Goal: Task Accomplishment & Management: Manage account settings

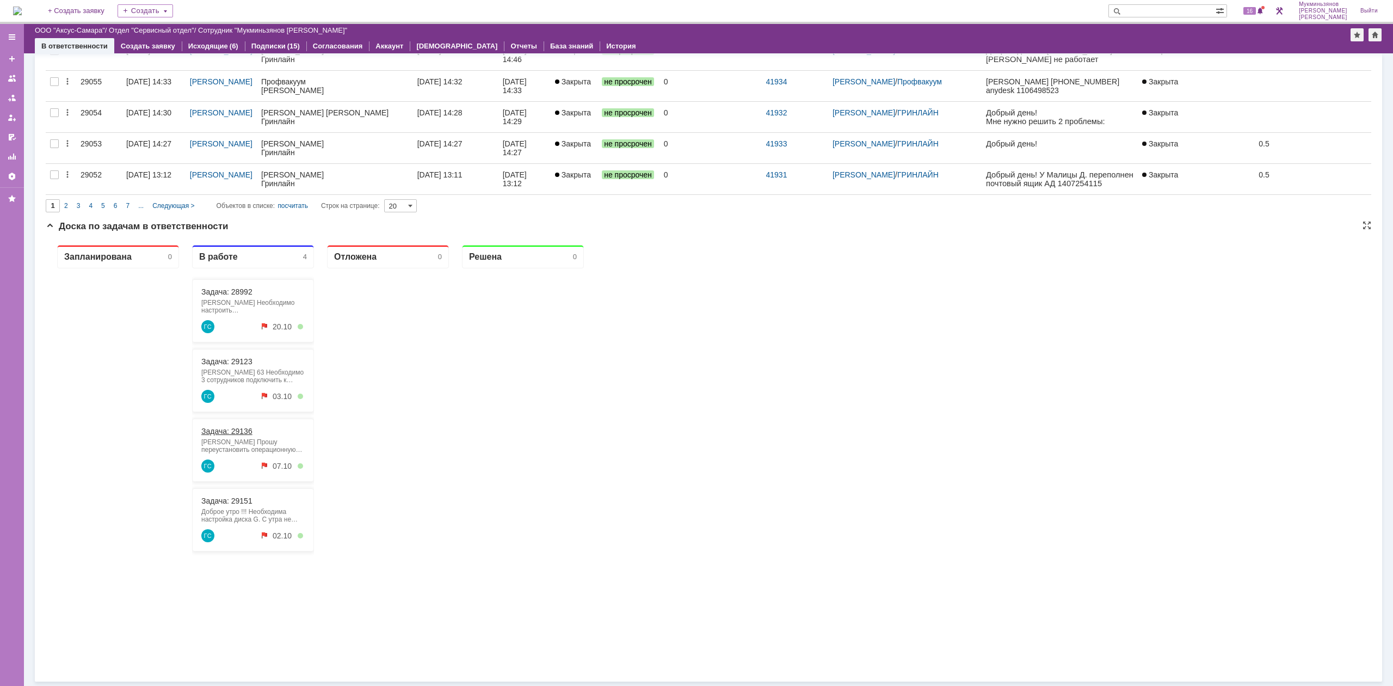
click at [246, 435] on link "Задача: 29136" at bounding box center [226, 431] width 51 height 9
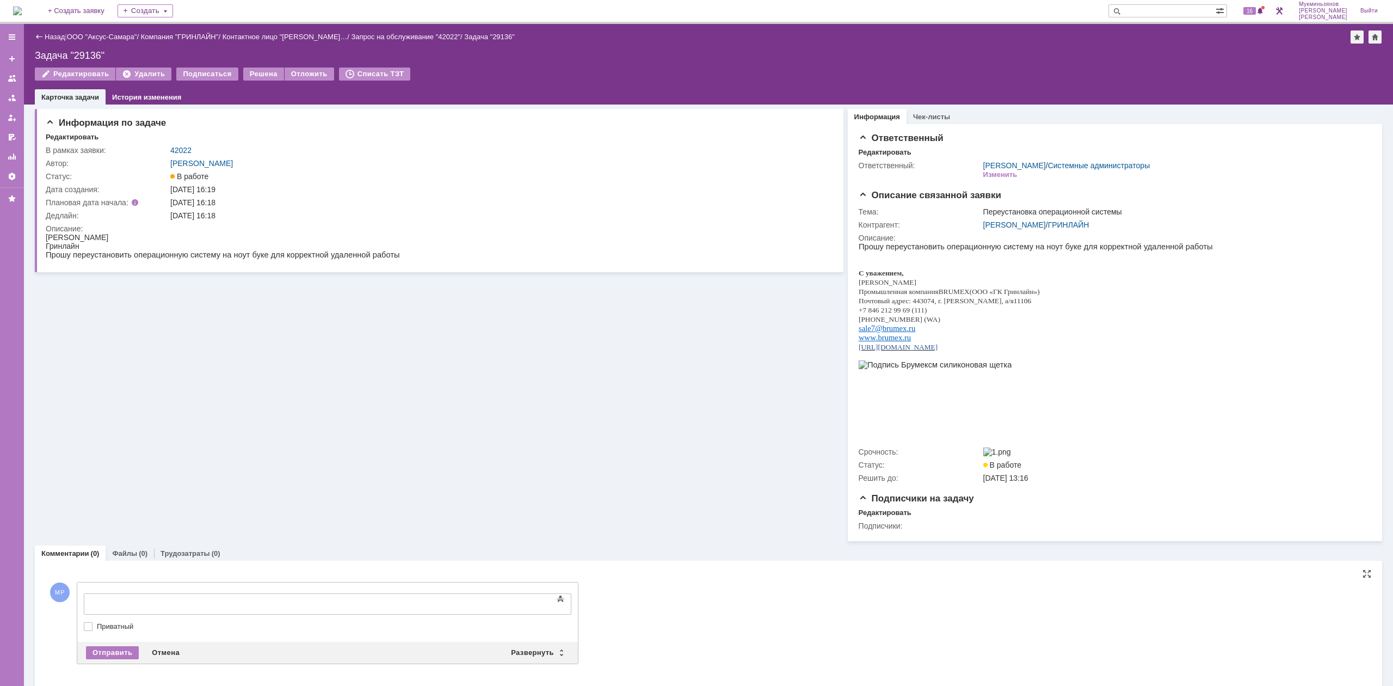
click at [250, 598] on div at bounding box center [172, 602] width 155 height 9
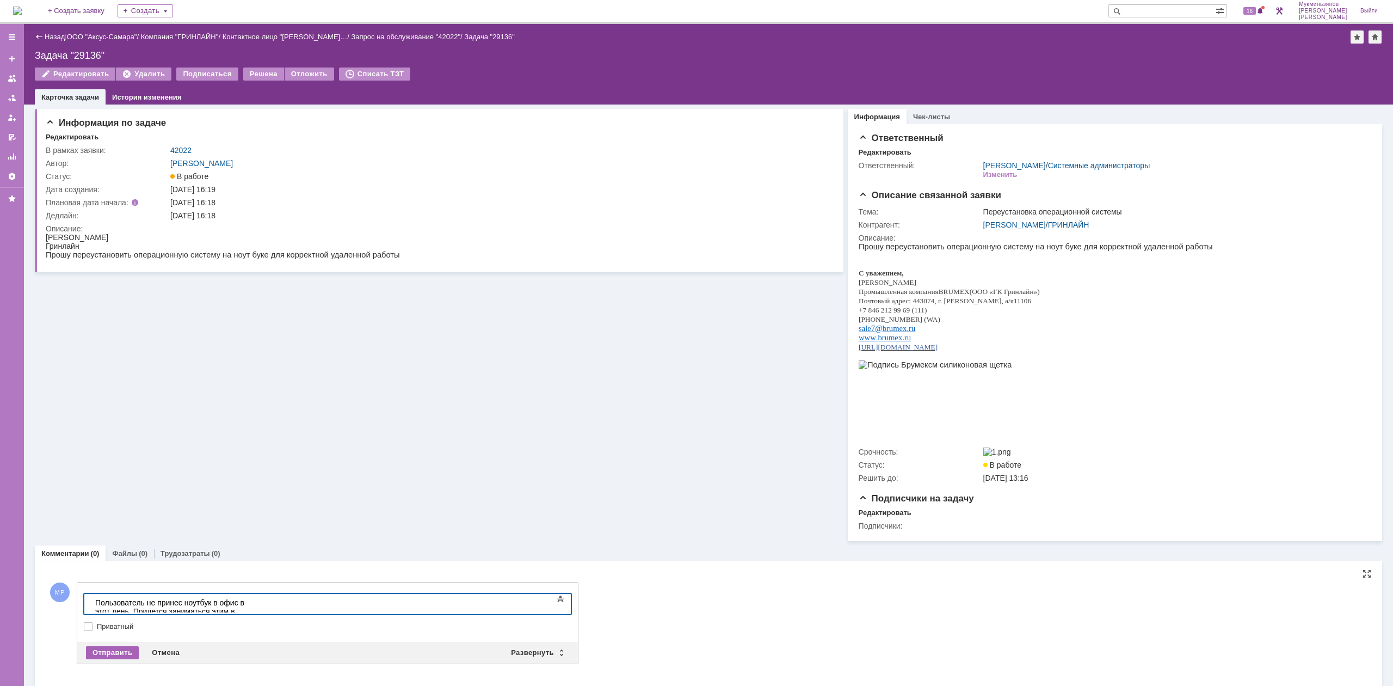
click at [112, 659] on div "Отправить" at bounding box center [112, 652] width 53 height 13
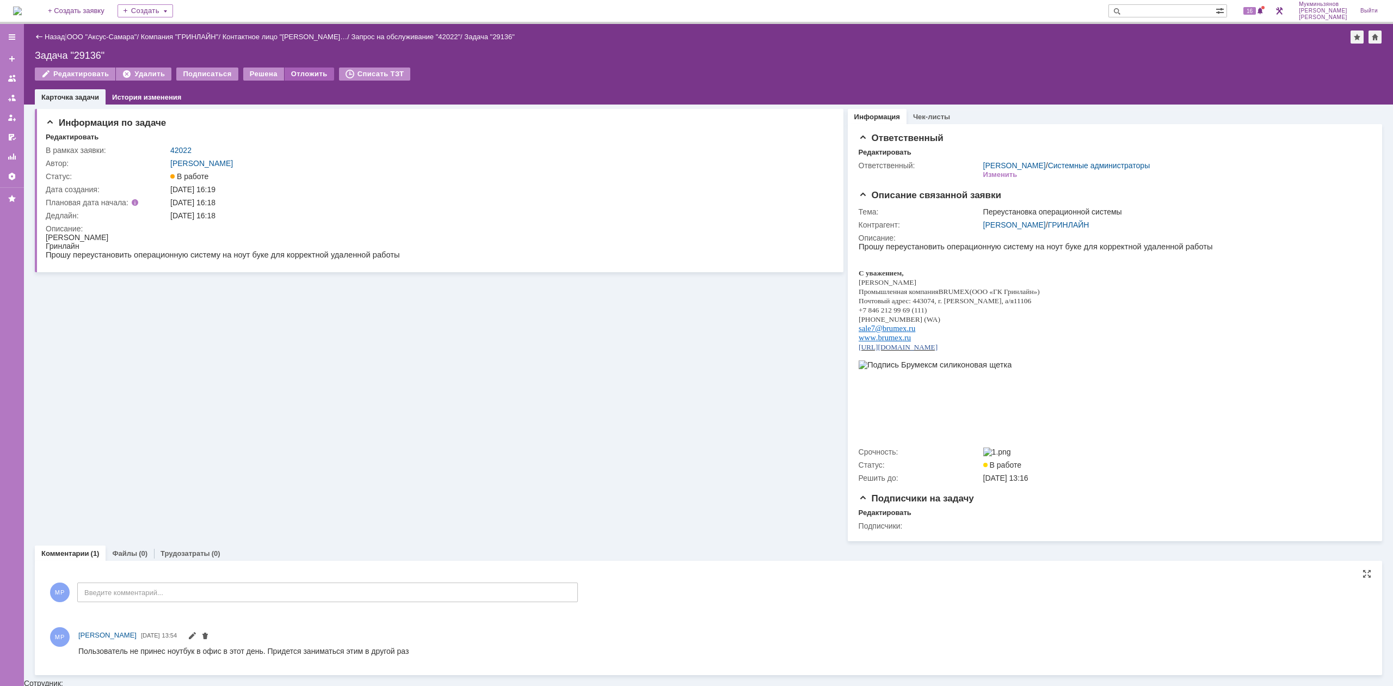
click at [300, 77] on div "Отложить" at bounding box center [310, 73] width 50 height 13
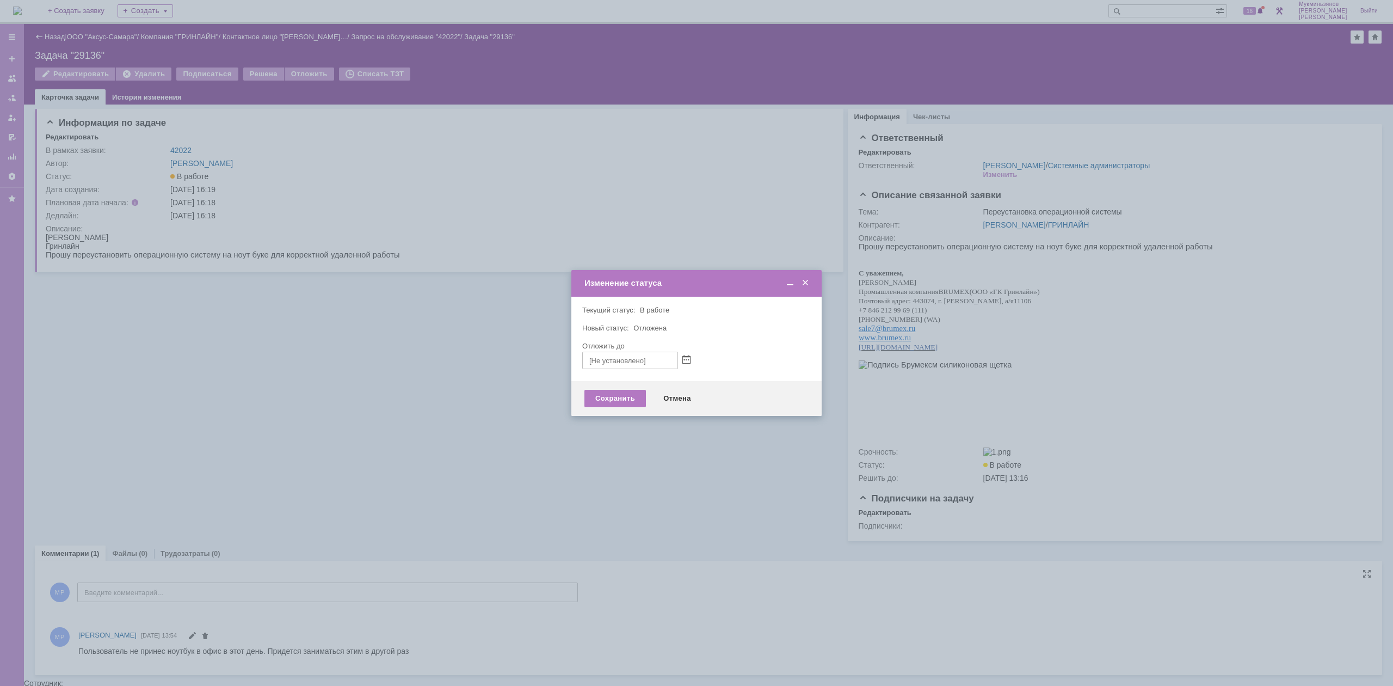
click at [689, 353] on div at bounding box center [696, 360] width 229 height 17
click at [688, 356] on span at bounding box center [686, 360] width 8 height 9
click at [676, 382] on div at bounding box center [676, 384] width 8 height 7
click at [654, 415] on div "10" at bounding box center [656, 414] width 11 height 9
type input "[DATE] 13:54"
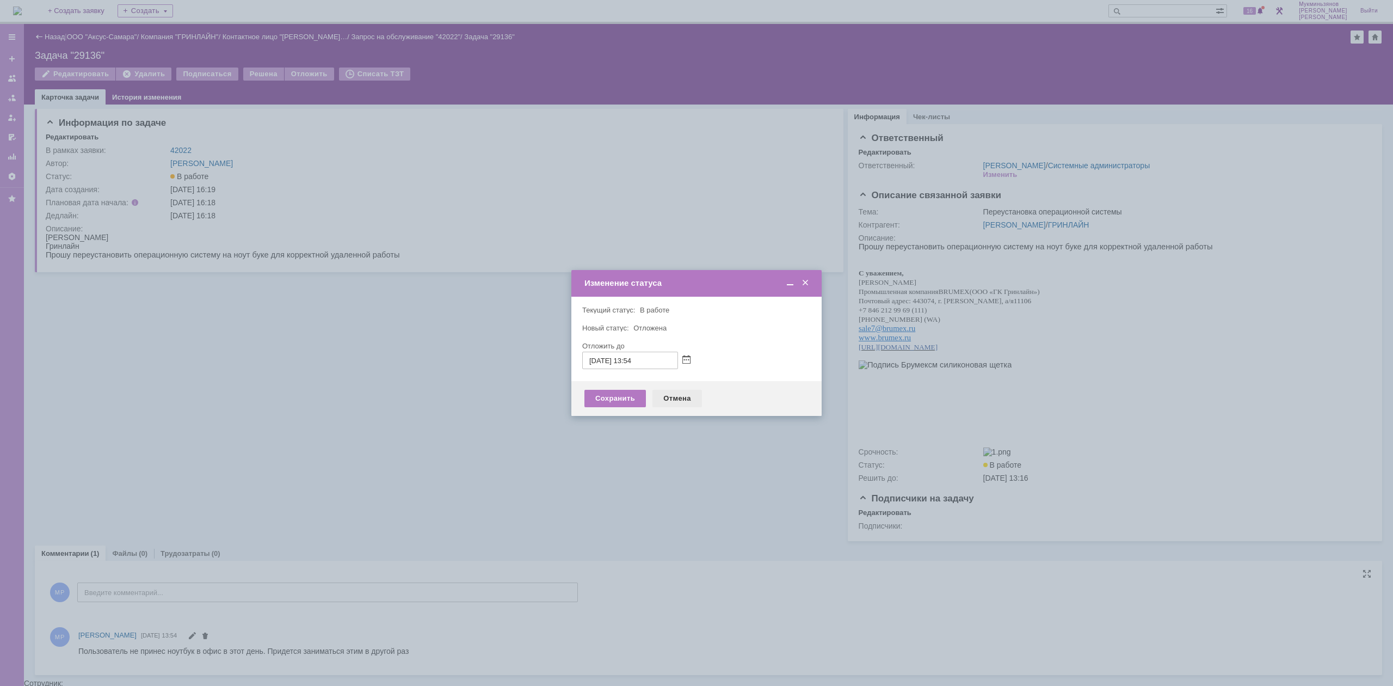
click at [666, 397] on div "Отмена" at bounding box center [678, 398] width 50 height 17
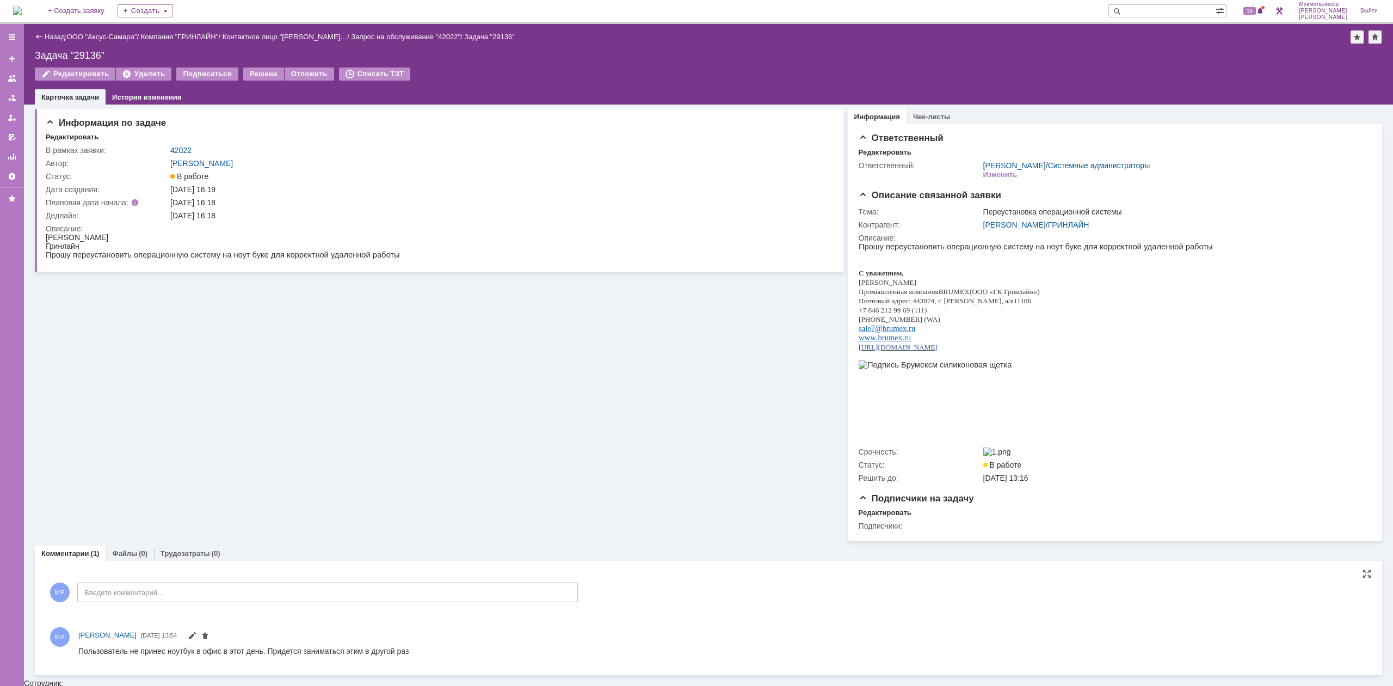
click at [22, 7] on img at bounding box center [17, 11] width 9 height 9
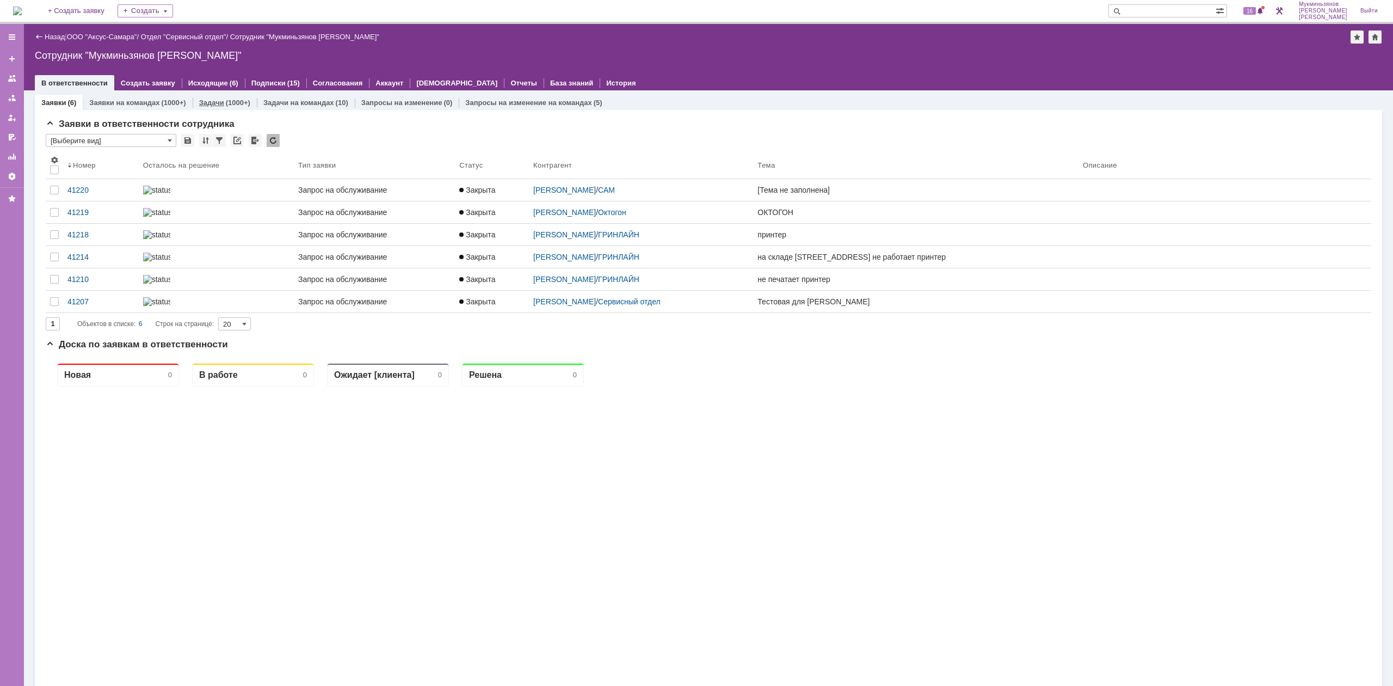
click at [230, 103] on div "(1000+)" at bounding box center [238, 103] width 24 height 8
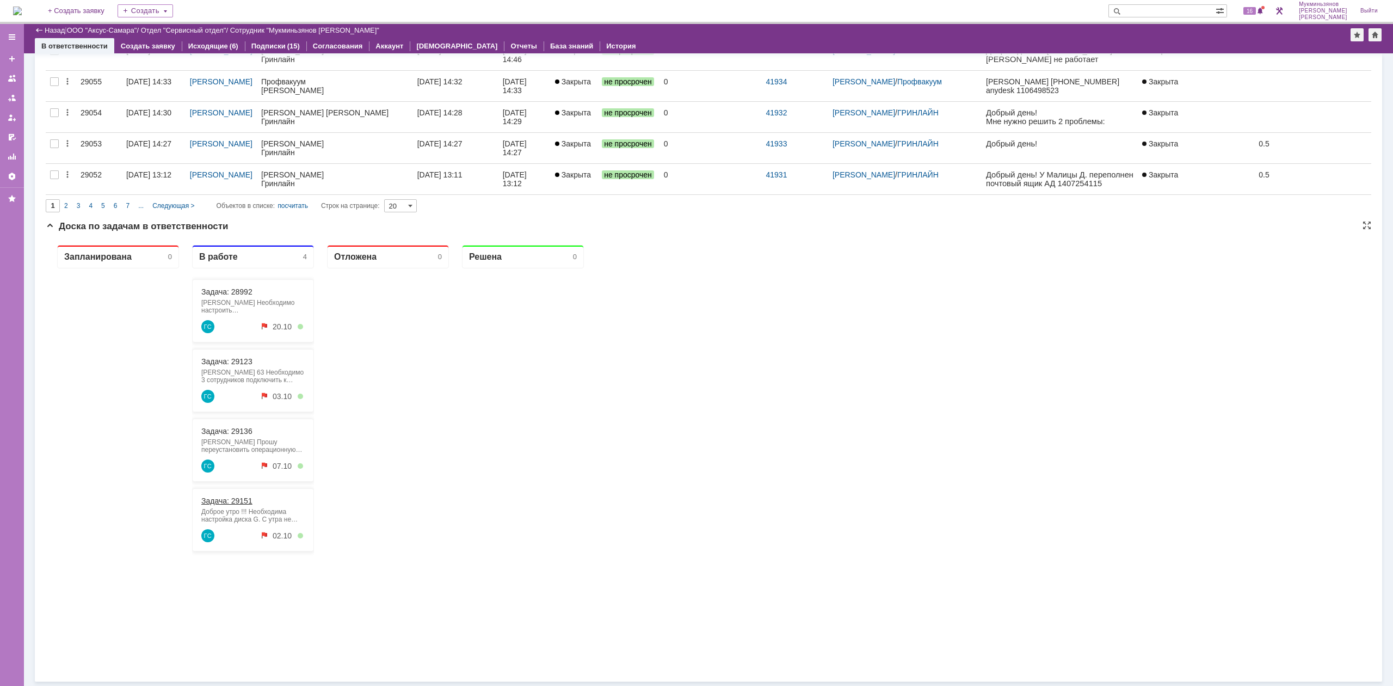
click at [226, 500] on link "Задача: 29151" at bounding box center [226, 500] width 51 height 9
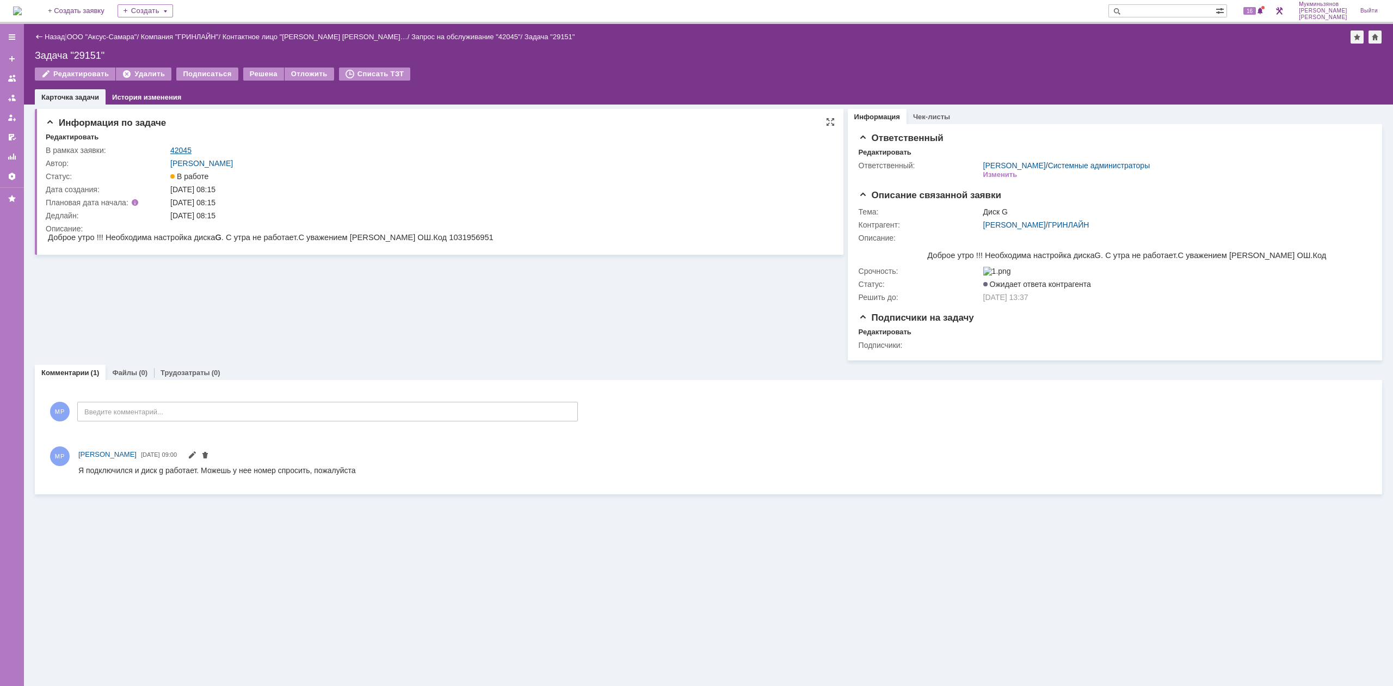
click at [181, 151] on link "42045" at bounding box center [180, 150] width 21 height 9
